Goal: Information Seeking & Learning: Learn about a topic

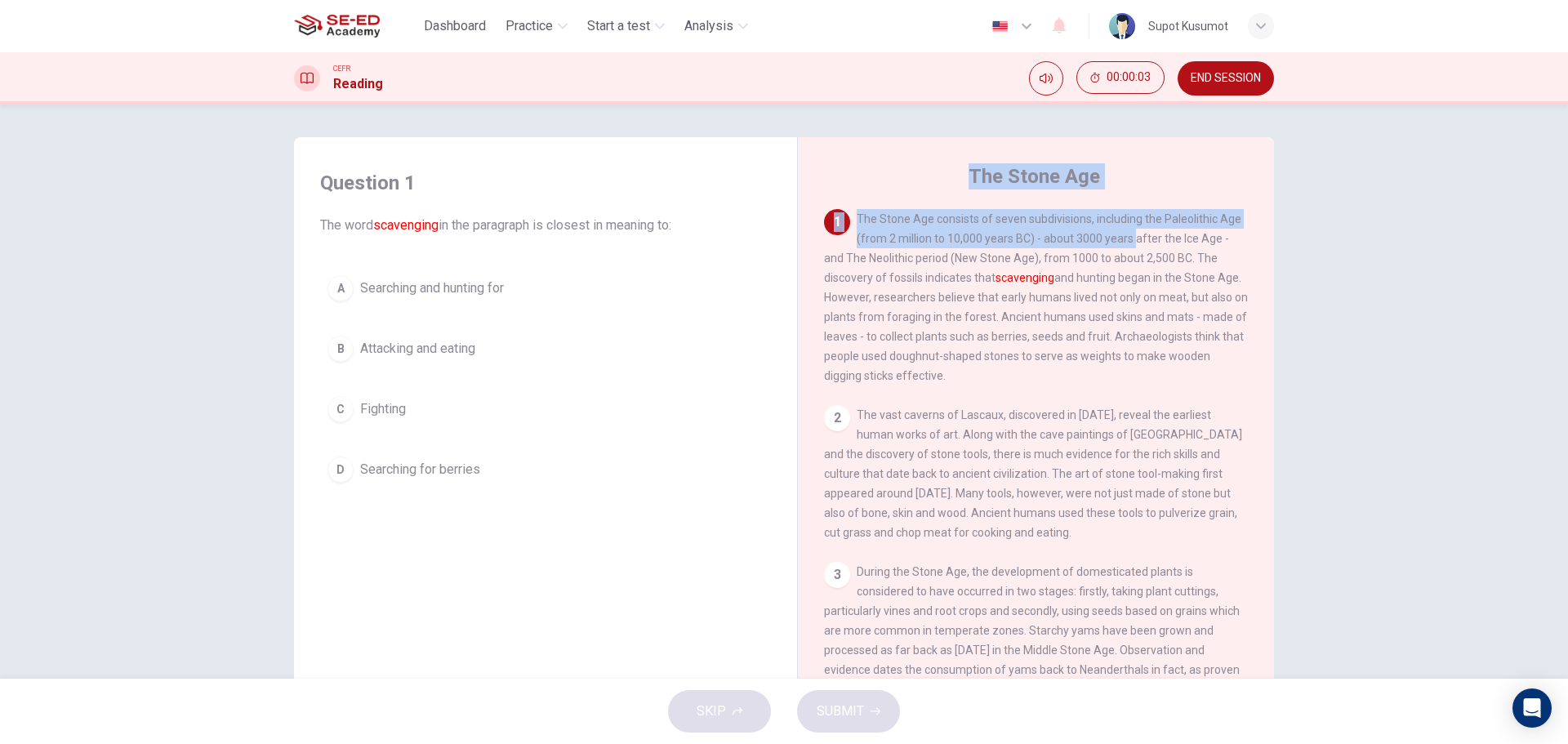
drag, startPoint x: 968, startPoint y: 173, endPoint x: 1276, endPoint y: 28, distance: 340.4
click at [1132, 237] on div "The Stone Age [DEMOGRAPHIC_DATA] The Stone Age consists of seven subdivisions, …" at bounding box center [1035, 434] width 477 height 594
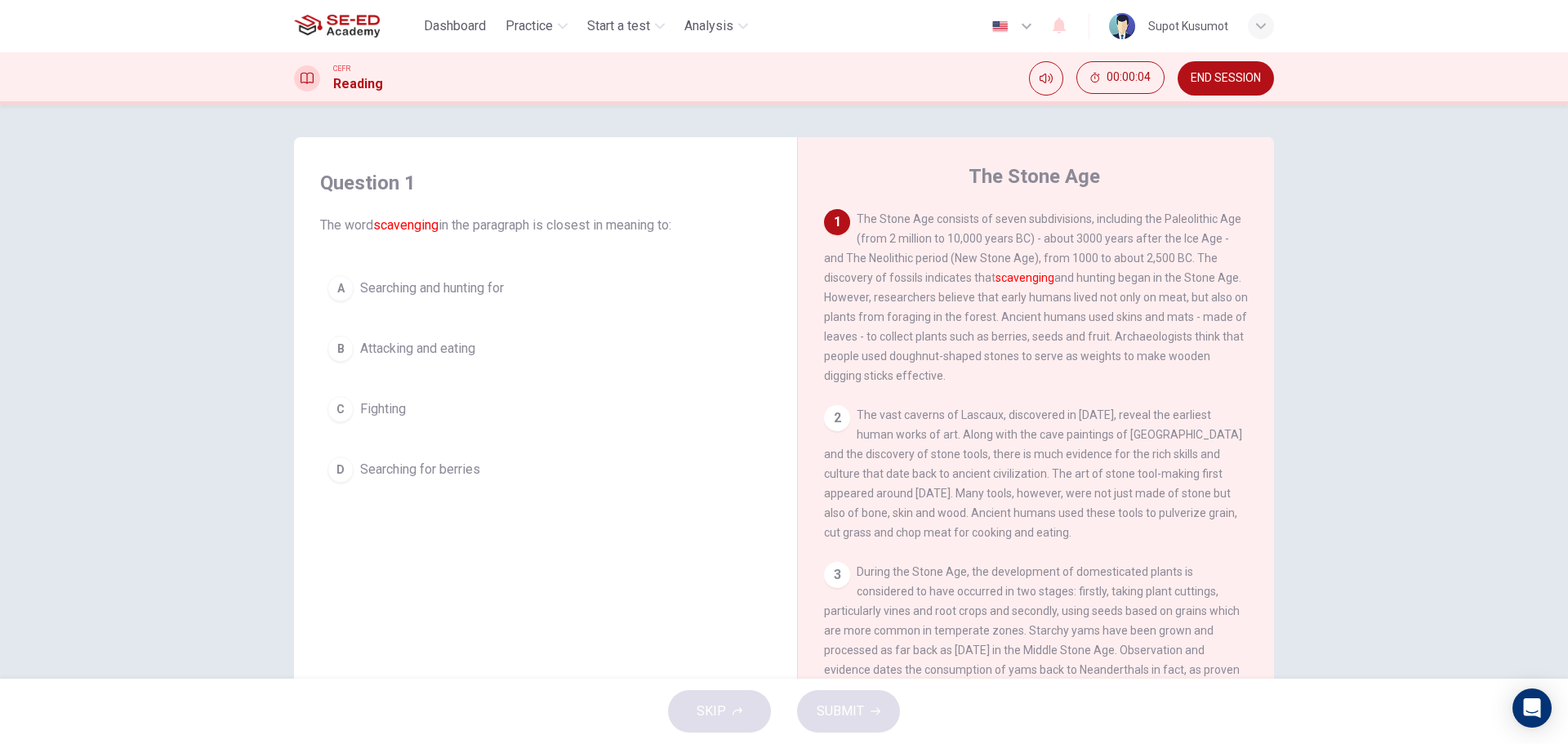
click at [1138, 276] on span "The Stone Age consists of seven subdivisions, including the Paleolithic Age (fr…" at bounding box center [1035, 297] width 424 height 170
drag, startPoint x: 967, startPoint y: 173, endPoint x: 1019, endPoint y: 384, distance: 217.3
click at [1019, 384] on div "The Stone Age [DEMOGRAPHIC_DATA] The Stone Age consists of seven subdivisions, …" at bounding box center [1035, 434] width 477 height 594
click at [929, 344] on span "The Stone Age consists of seven subdivisions, including the Paleolithic Age (fr…" at bounding box center [1035, 297] width 424 height 170
drag, startPoint x: 892, startPoint y: 248, endPoint x: 992, endPoint y: 375, distance: 161.6
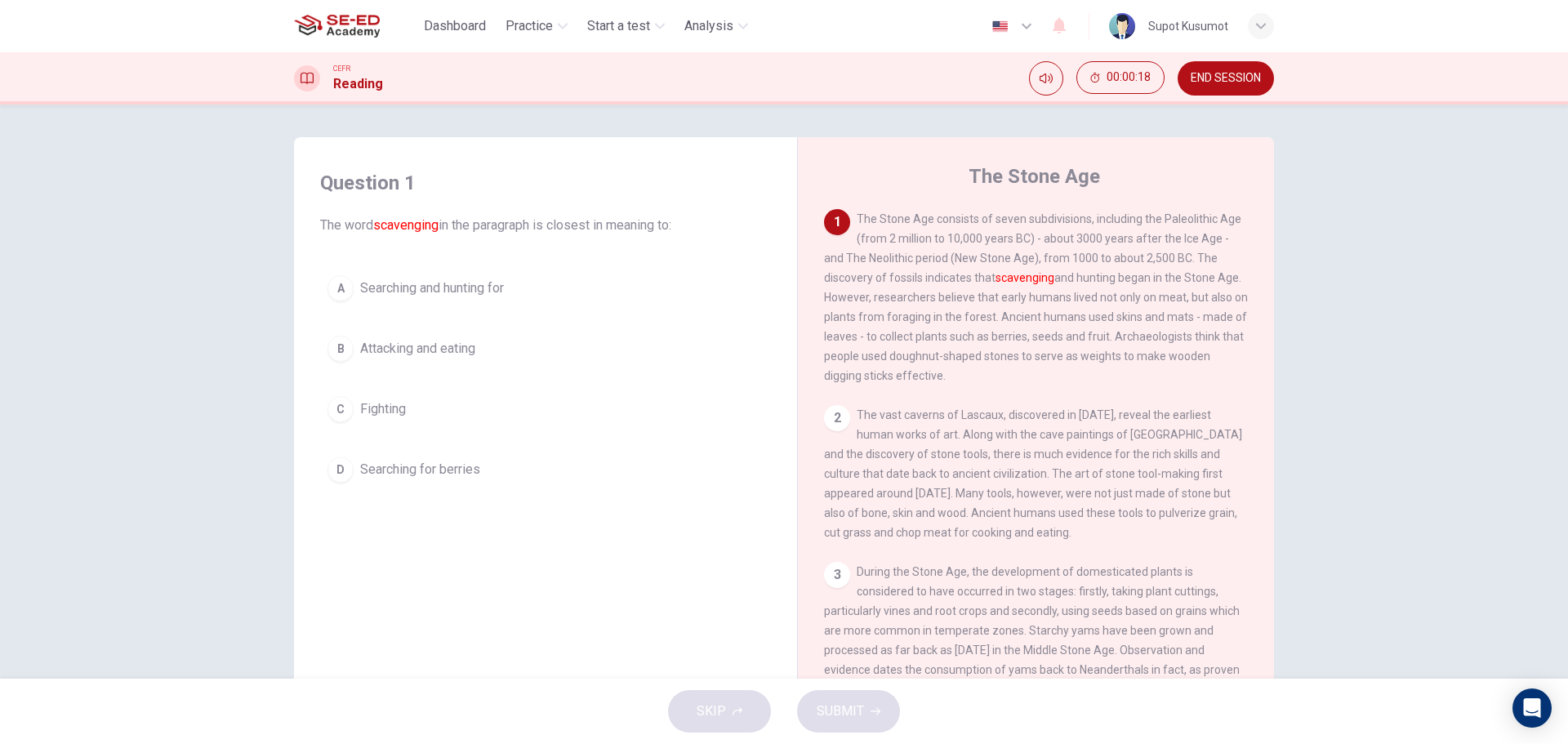
click at [992, 375] on div "1 The Stone Age consists of seven subdivisions, including the Paleolithic Age (…" at bounding box center [1036, 297] width 425 height 177
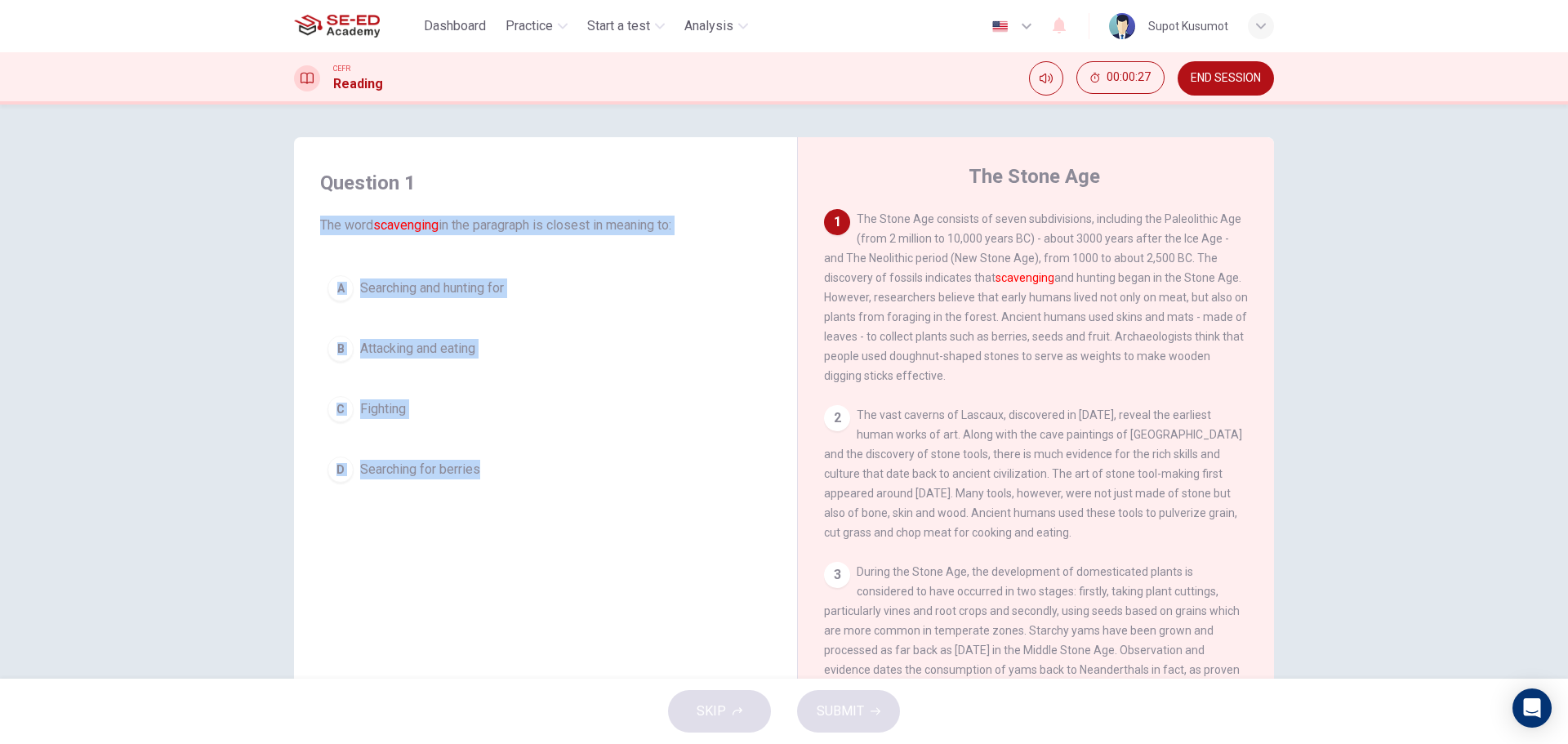
drag, startPoint x: 313, startPoint y: 220, endPoint x: 505, endPoint y: 459, distance: 306.6
click at [505, 459] on div "Question 1 The word scavenging in the paragraph is closest in meaning to: A Sea…" at bounding box center [545, 329] width 477 height 353
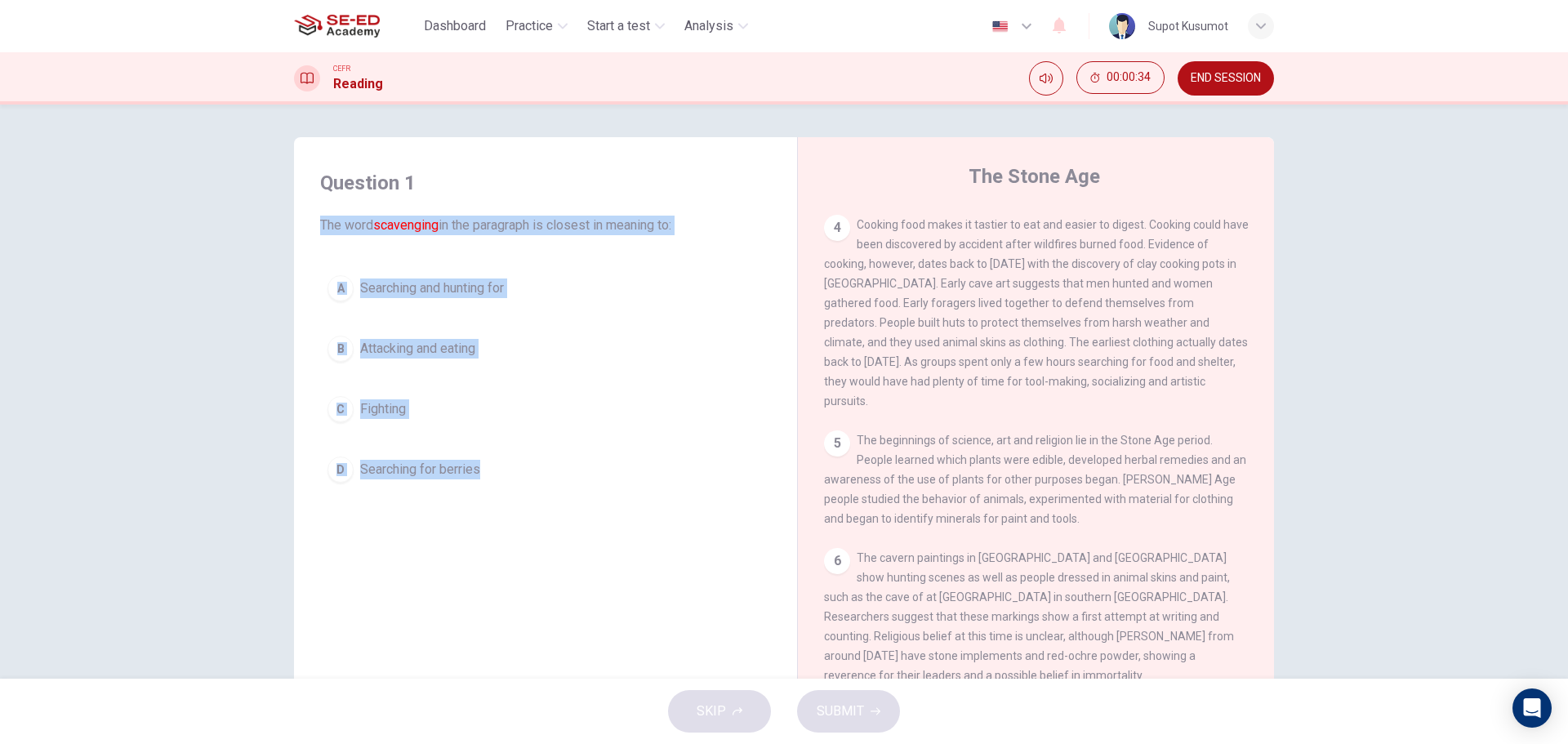
scroll to position [581, 0]
click at [1042, 81] on icon "Mute" at bounding box center [1046, 78] width 13 height 10
click at [1046, 75] on icon "Unmute" at bounding box center [1046, 78] width 13 height 13
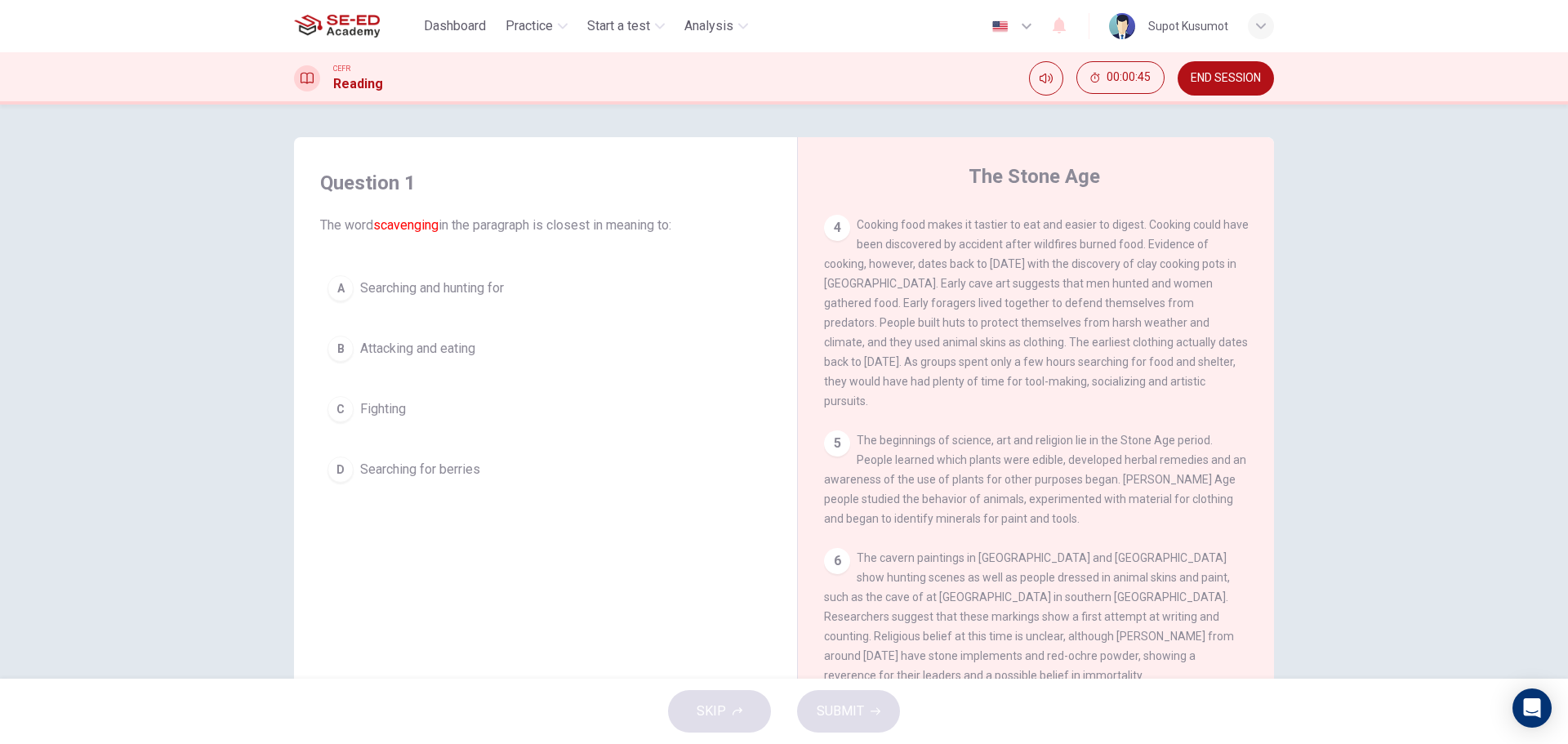
click at [1395, 339] on div "Question 1 The word scavenging in the paragraph is closest in meaning to: A Sea…" at bounding box center [784, 391] width 1568 height 574
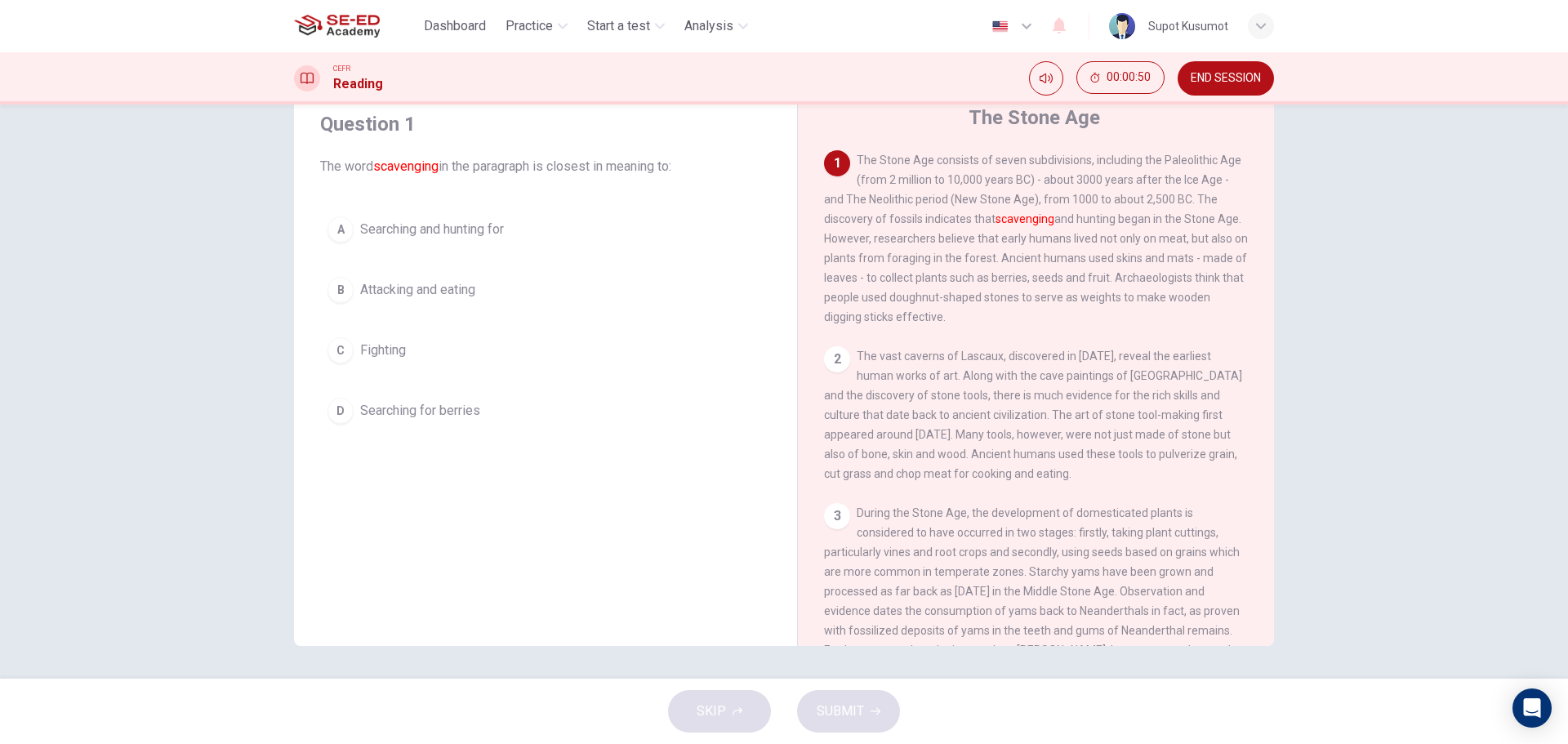
scroll to position [0, 0]
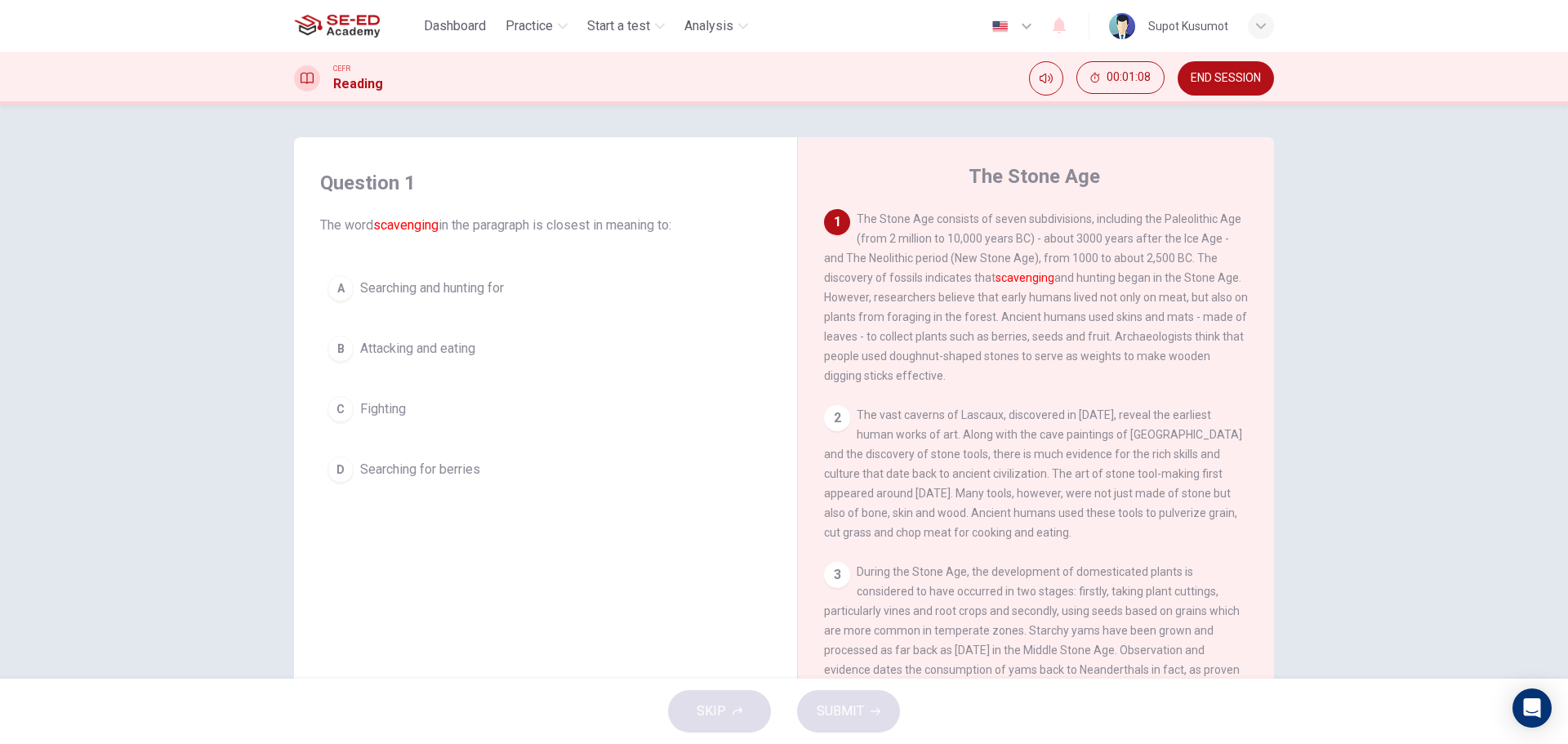
drag, startPoint x: 1238, startPoint y: 73, endPoint x: 866, endPoint y: 74, distance: 372.0
click at [1238, 74] on span "END SESSION" at bounding box center [1225, 78] width 70 height 13
